Goal: Find specific page/section: Find specific page/section

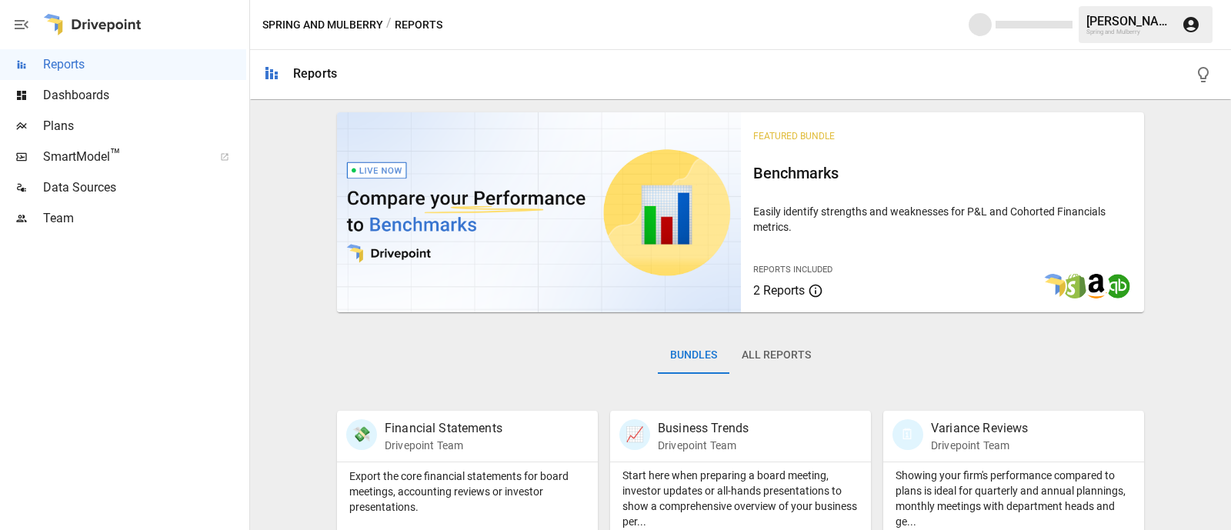
click at [76, 129] on span "Plans" at bounding box center [144, 126] width 203 height 18
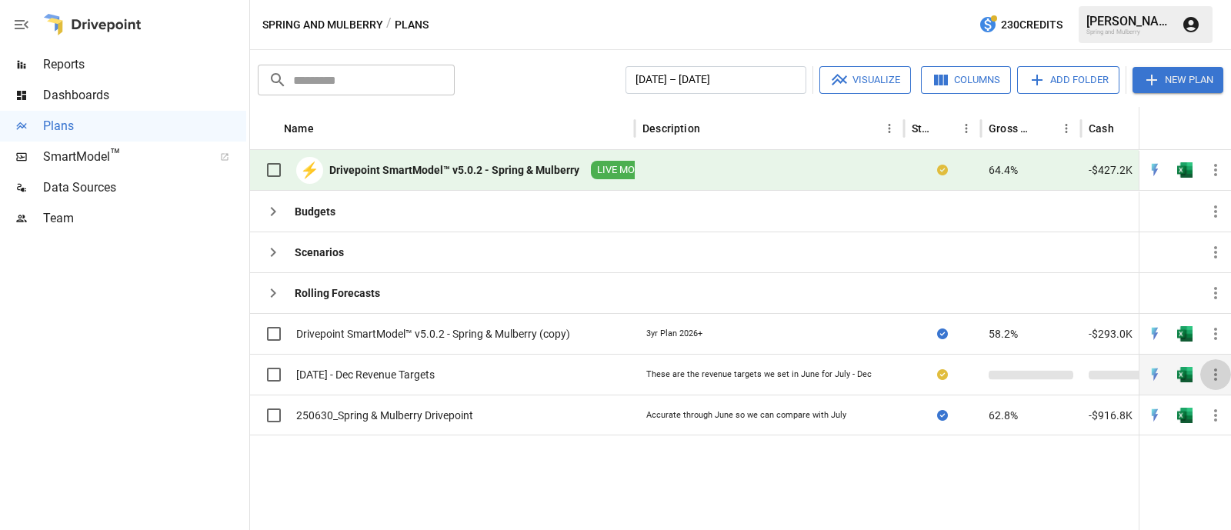
click at [1214, 376] on icon "button" at bounding box center [1216, 375] width 18 height 18
click at [1155, 372] on div at bounding box center [615, 265] width 1231 height 530
click at [1156, 374] on img "Open in Quick Edit" at bounding box center [1155, 374] width 15 height 15
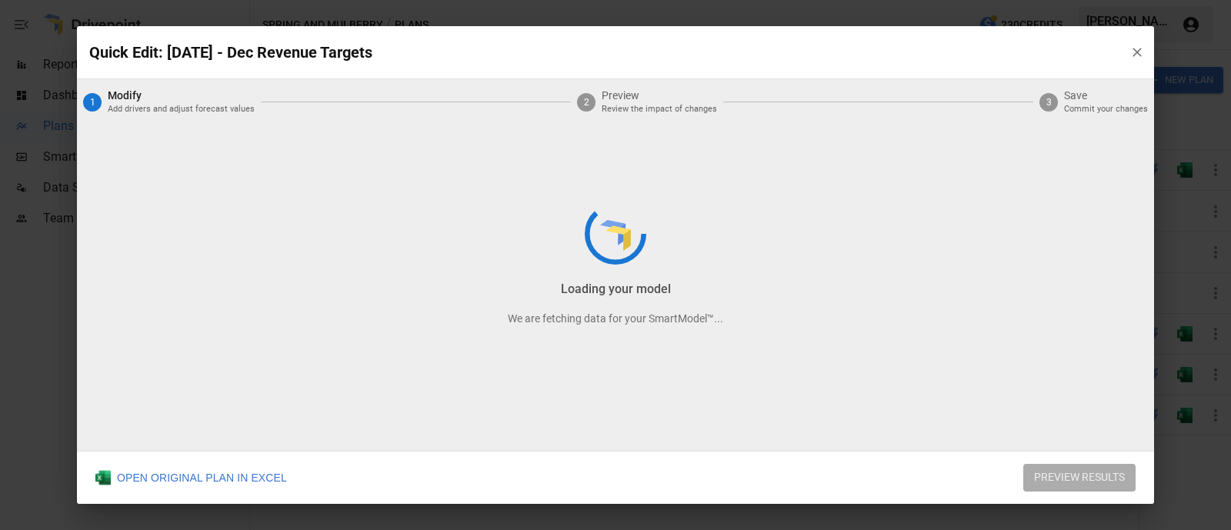
click at [1134, 54] on div "Loading your model We are fetching data for your SmartModel™..." at bounding box center [615, 264] width 1077 height 477
click at [1135, 47] on div "Loading your inputs We are fetching data for your SmartModel™..." at bounding box center [615, 264] width 1077 height 477
